Goal: Find specific page/section: Find specific page/section

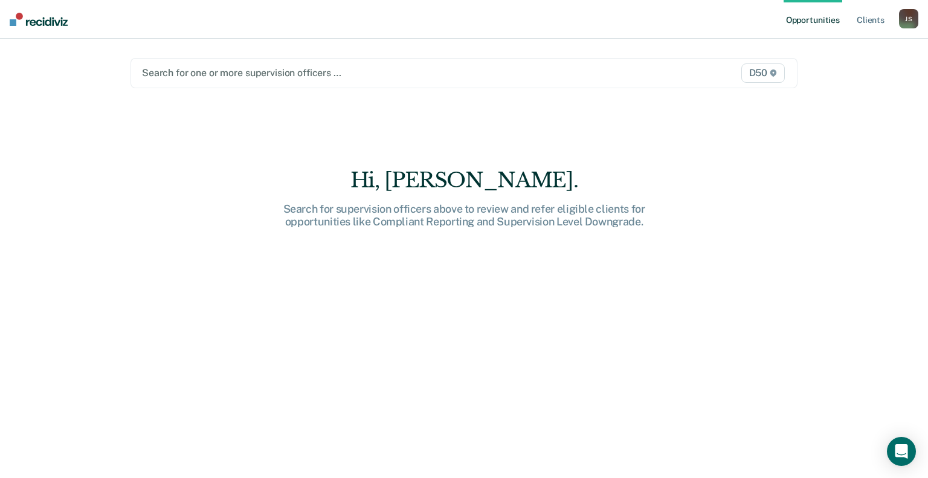
click at [201, 73] on div at bounding box center [367, 73] width 450 height 14
click at [394, 340] on div "Hi, [PERSON_NAME]. Search for supervision officers above to review and refer el…" at bounding box center [464, 274] width 667 height 343
